Goal: Task Accomplishment & Management: Use online tool/utility

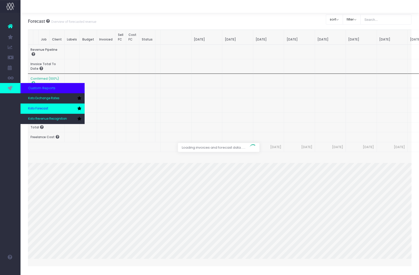
click at [52, 106] on link "Koto Forecast" at bounding box center [53, 109] width 64 height 10
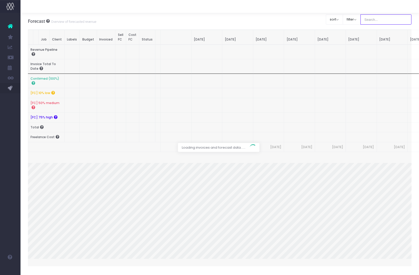
click at [375, 17] on input "text" at bounding box center [385, 19] width 51 height 10
type input "Microsoft"
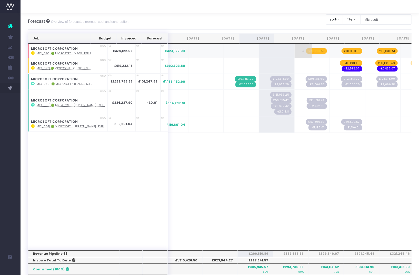
click at [306, 49] on span "£81,030.51" at bounding box center [316, 51] width 21 height 6
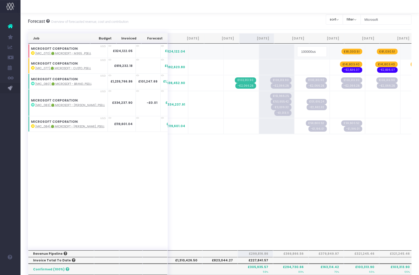
type input "100000usd"
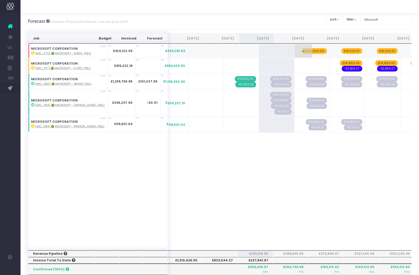
click at [302, 50] on span "£100,000.00" at bounding box center [314, 51] width 25 height 6
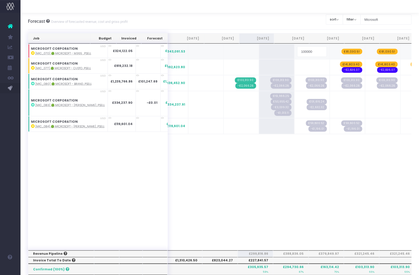
click at [297, 50] on input "100000" at bounding box center [312, 51] width 30 height 10
click at [297, 52] on input "100000" at bounding box center [312, 51] width 30 height 10
type input "usd100000"
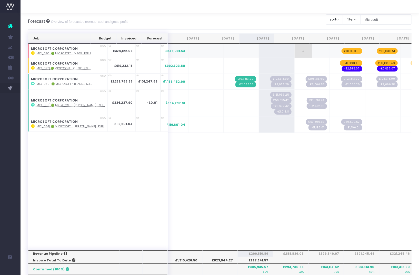
click at [294, 52] on span "+" at bounding box center [302, 50] width 17 height 13
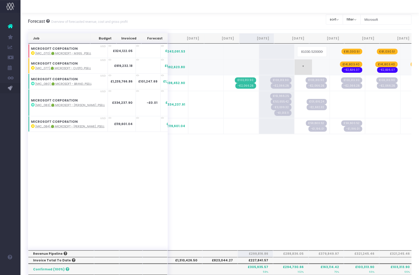
click at [302, 65] on div "Job Budget Invoiced Forecast Jun 25 Jul 25 Aug 25 Sep 25 Oct 25 Nov 25 Dec 25 J…" at bounding box center [220, 245] width 384 height 424
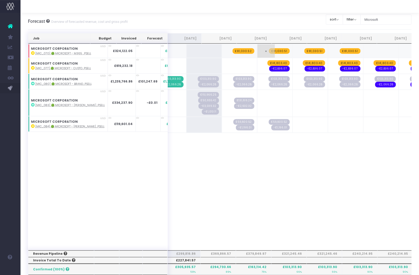
click at [269, 52] on span "£81,030.51" at bounding box center [279, 51] width 21 height 6
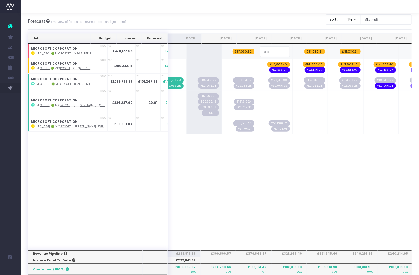
type input "usd141,654"
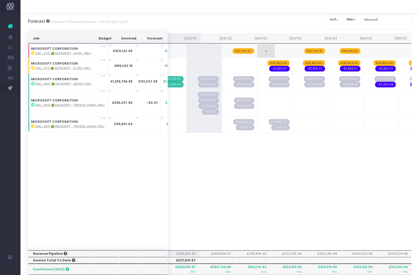
click at [257, 50] on span "+" at bounding box center [265, 50] width 17 height 13
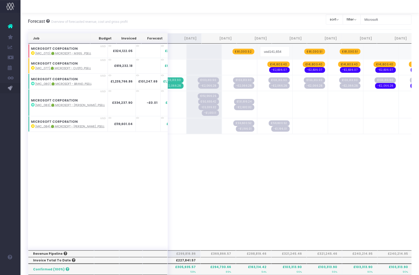
click at [260, 52] on input "usd141,654" at bounding box center [275, 51] width 30 height 10
type input "usd141654"
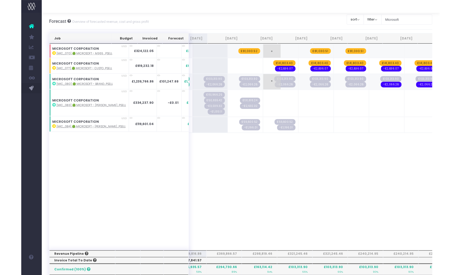
scroll to position [0, 88]
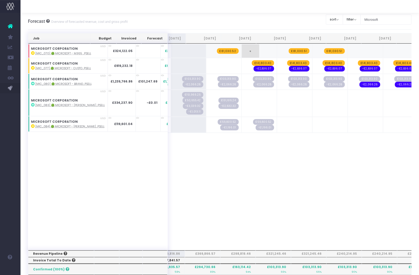
click at [242, 49] on span "+" at bounding box center [250, 50] width 17 height 13
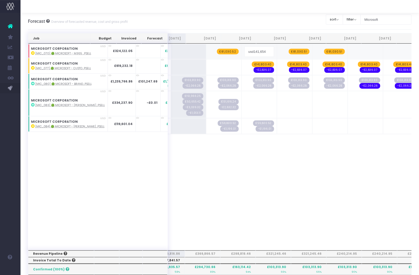
click at [244, 52] on input "usd141,654" at bounding box center [259, 51] width 30 height 10
type input "usd141654"
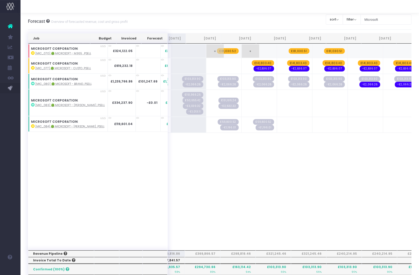
click at [217, 50] on span "£81,030.52" at bounding box center [228, 51] width 22 height 6
click at [217, 51] on span "£81,030.52" at bounding box center [228, 51] width 22 height 6
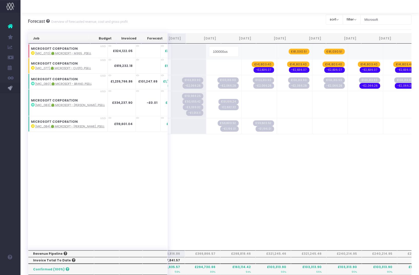
type input "100000usd"
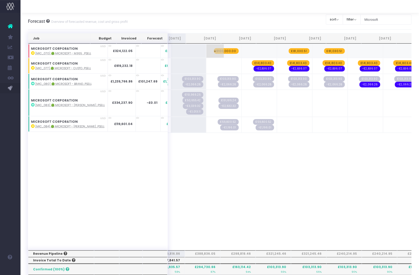
click at [214, 52] on span "£100,000.00" at bounding box center [226, 51] width 25 height 6
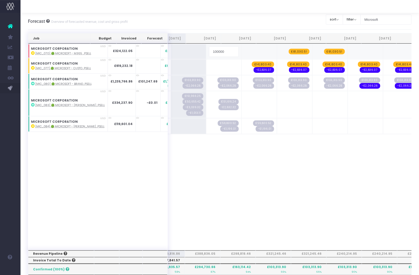
click at [229, 144] on div "Job Budget Invoiced Forecast Jun 25 Jul 25 Aug 25 Sep 25 Oct 25 Nov 25 Dec 25 J…" at bounding box center [220, 147] width 384 height 206
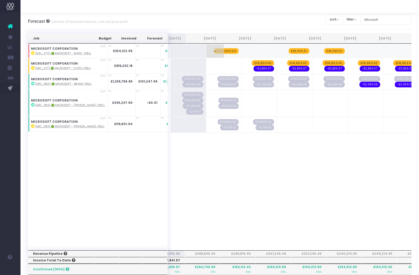
click at [214, 50] on span "£100,000.00" at bounding box center [226, 51] width 25 height 6
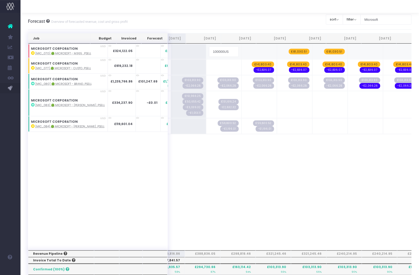
type input "100000USD"
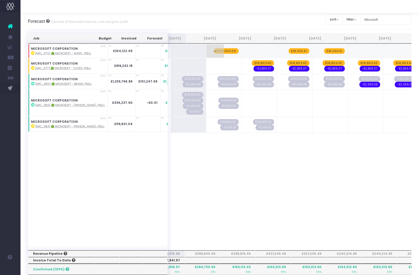
click at [214, 52] on span "£100,000.00" at bounding box center [226, 51] width 25 height 6
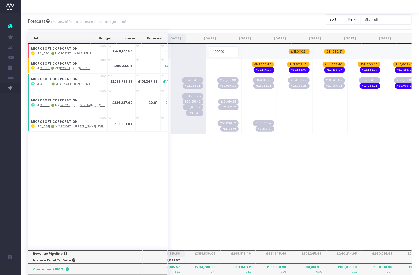
click at [212, 53] on input "100000" at bounding box center [224, 51] width 30 height 10
click at [209, 52] on input "100000" at bounding box center [224, 51] width 30 height 10
type input "u"
type input "100000USD"
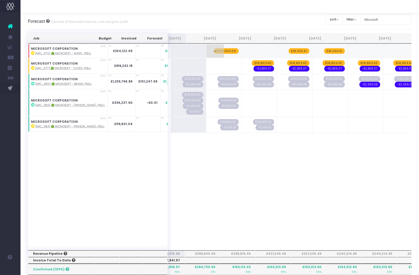
click at [214, 50] on span "£100,000.00" at bounding box center [226, 51] width 25 height 6
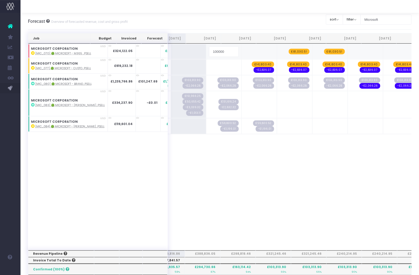
type input "816249.50"
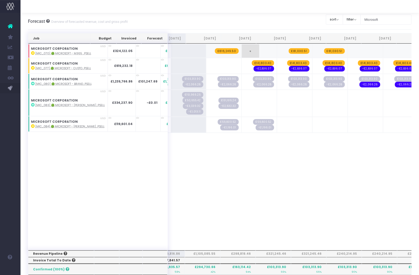
click at [241, 47] on td "+" at bounding box center [258, 51] width 35 height 14
click at [242, 51] on span "+" at bounding box center [250, 50] width 17 height 13
click at [289, 50] on span "£81,030.51" at bounding box center [299, 51] width 21 height 6
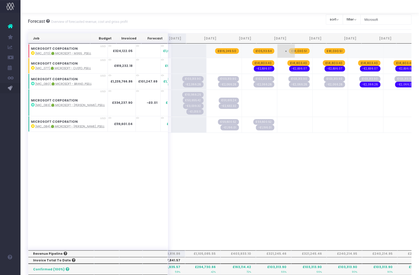
click at [289, 50] on span "£81,030.51" at bounding box center [299, 51] width 21 height 6
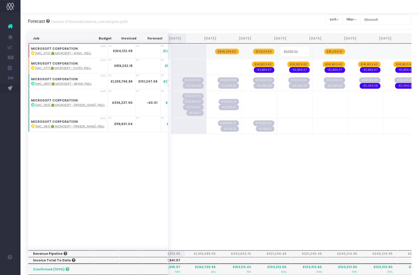
type input "86890.50"
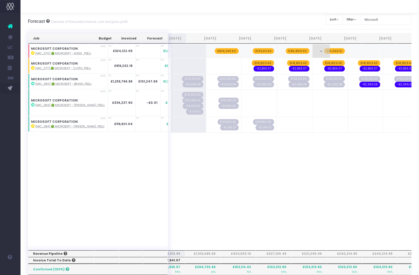
click at [324, 50] on span "£81,030.51" at bounding box center [334, 51] width 21 height 6
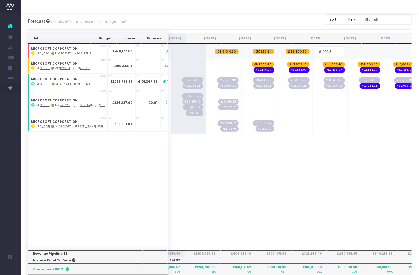
type input "30609.36"
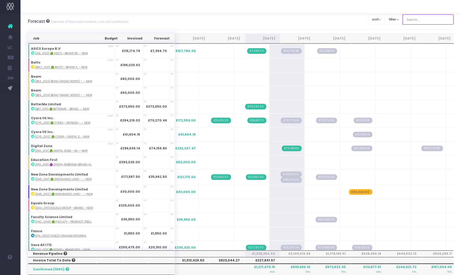
click at [421, 19] on input "text" at bounding box center [428, 19] width 51 height 10
type input "Microsoft"
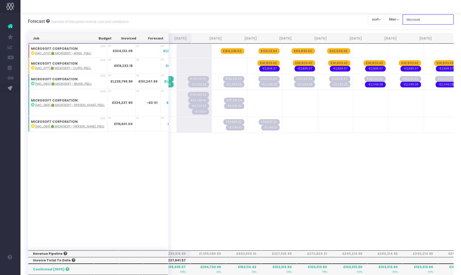
scroll to position [0, 3]
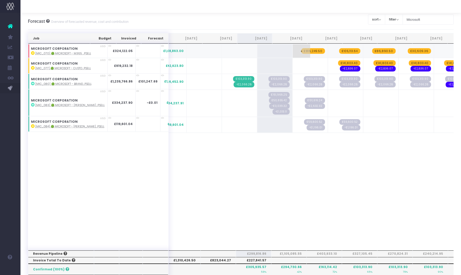
click at [301, 51] on span "£816,249.50" at bounding box center [313, 51] width 24 height 6
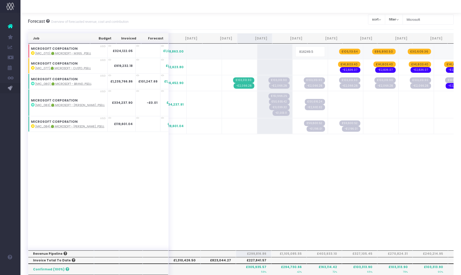
type input "74204.50"
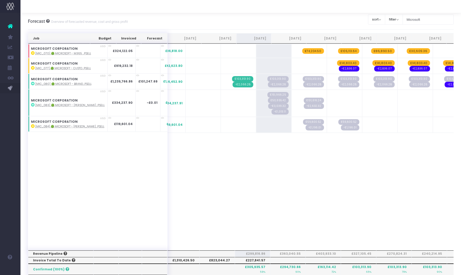
click at [341, 194] on div "Job Budget Invoiced Forecast [DATE] [DATE] [DATE] Sep [DATE] Nov [DATE] Jan [DA…" at bounding box center [241, 147] width 426 height 206
